Goal: Find contact information: Find contact information

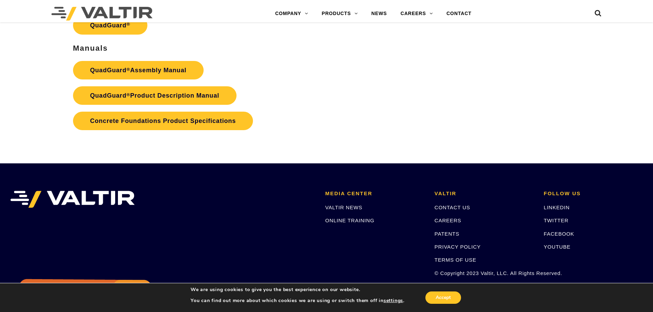
scroll to position [1520, 0]
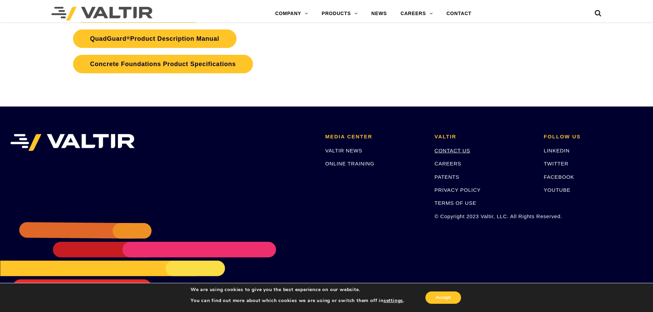
click at [459, 148] on link "CONTACT US" at bounding box center [453, 151] width 36 height 6
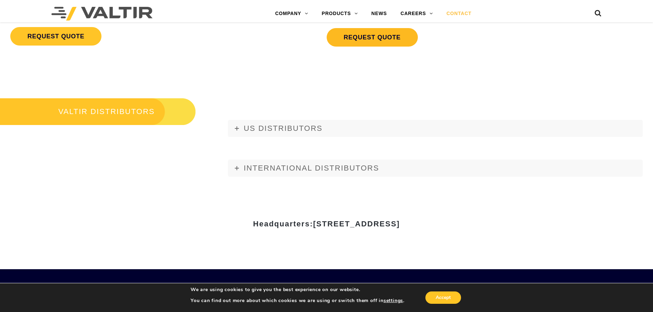
scroll to position [788, 0]
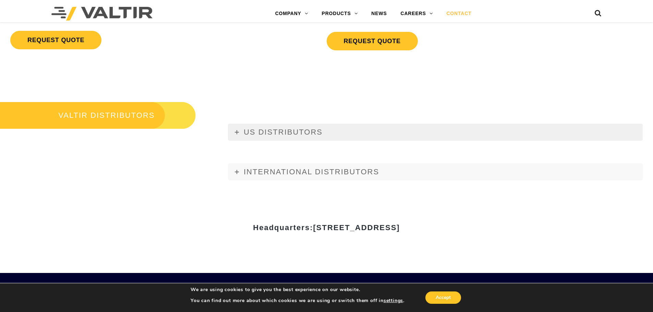
click at [301, 134] on span "US DISTRIBUTORS" at bounding box center [283, 132] width 79 height 9
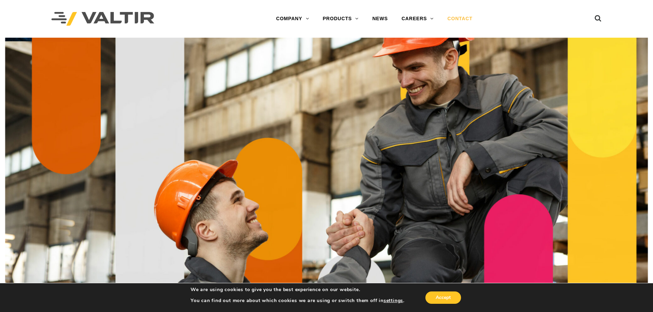
scroll to position [788, 0]
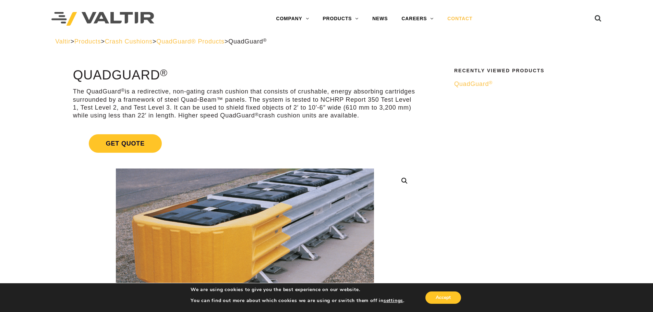
click at [465, 19] on link "CONTACT" at bounding box center [459, 19] width 39 height 14
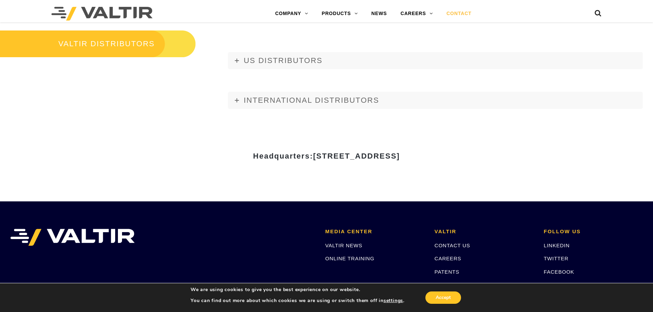
scroll to position [955, 0]
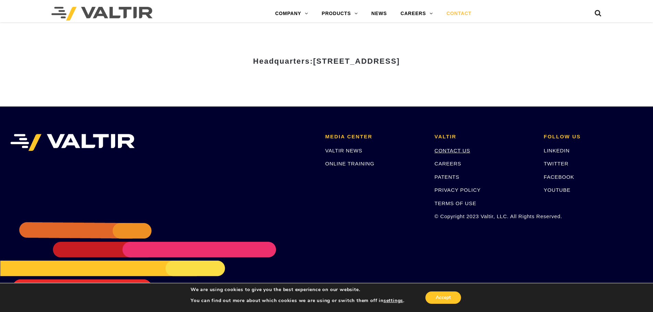
click at [454, 152] on link "CONTACT US" at bounding box center [453, 151] width 36 height 6
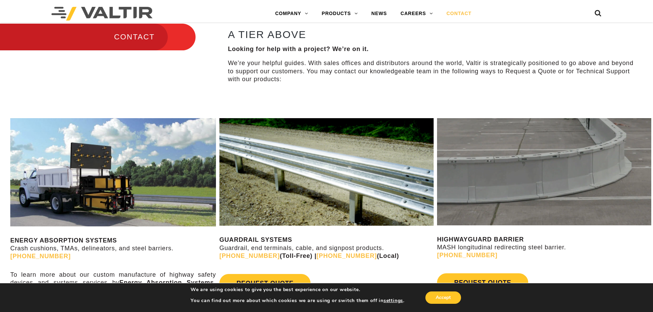
scroll to position [411, 0]
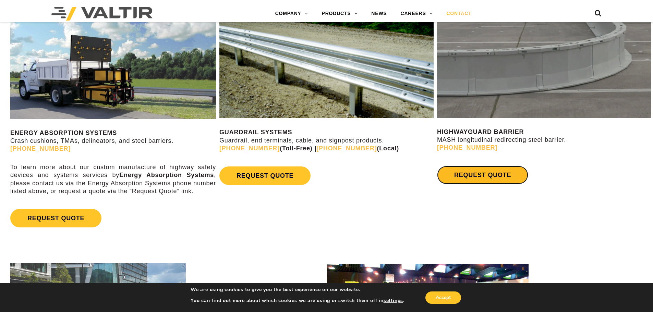
click at [482, 177] on link "REQUEST QUOTE" at bounding box center [482, 175] width 91 height 19
click at [609, 182] on div "REQUEST QUOTE" at bounding box center [544, 174] width 214 height 25
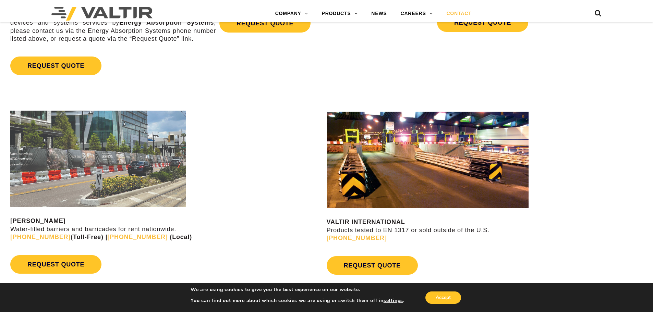
scroll to position [651, 0]
